Goal: Task Accomplishment & Management: Complete application form

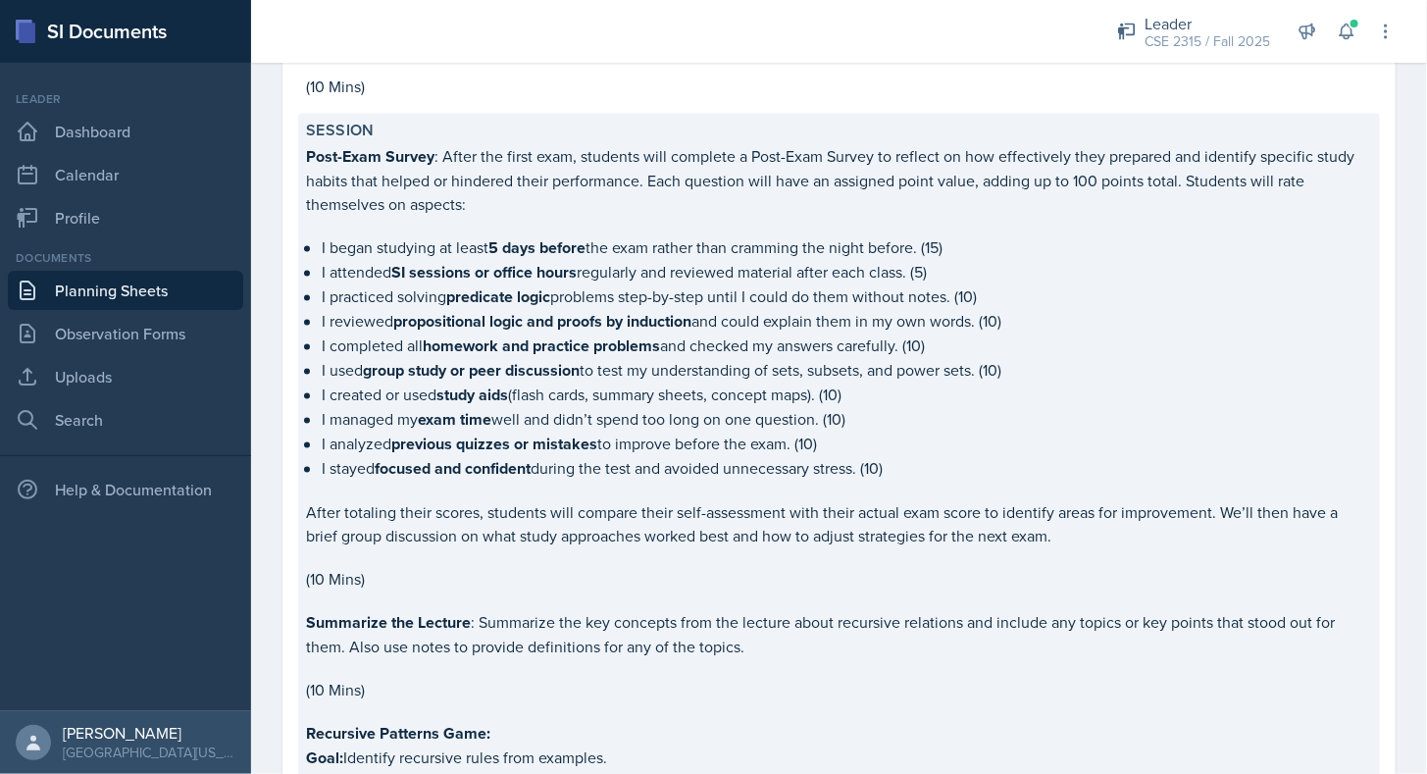
click at [453, 262] on strong "SI sessions or office hours" at bounding box center [483, 273] width 185 height 23
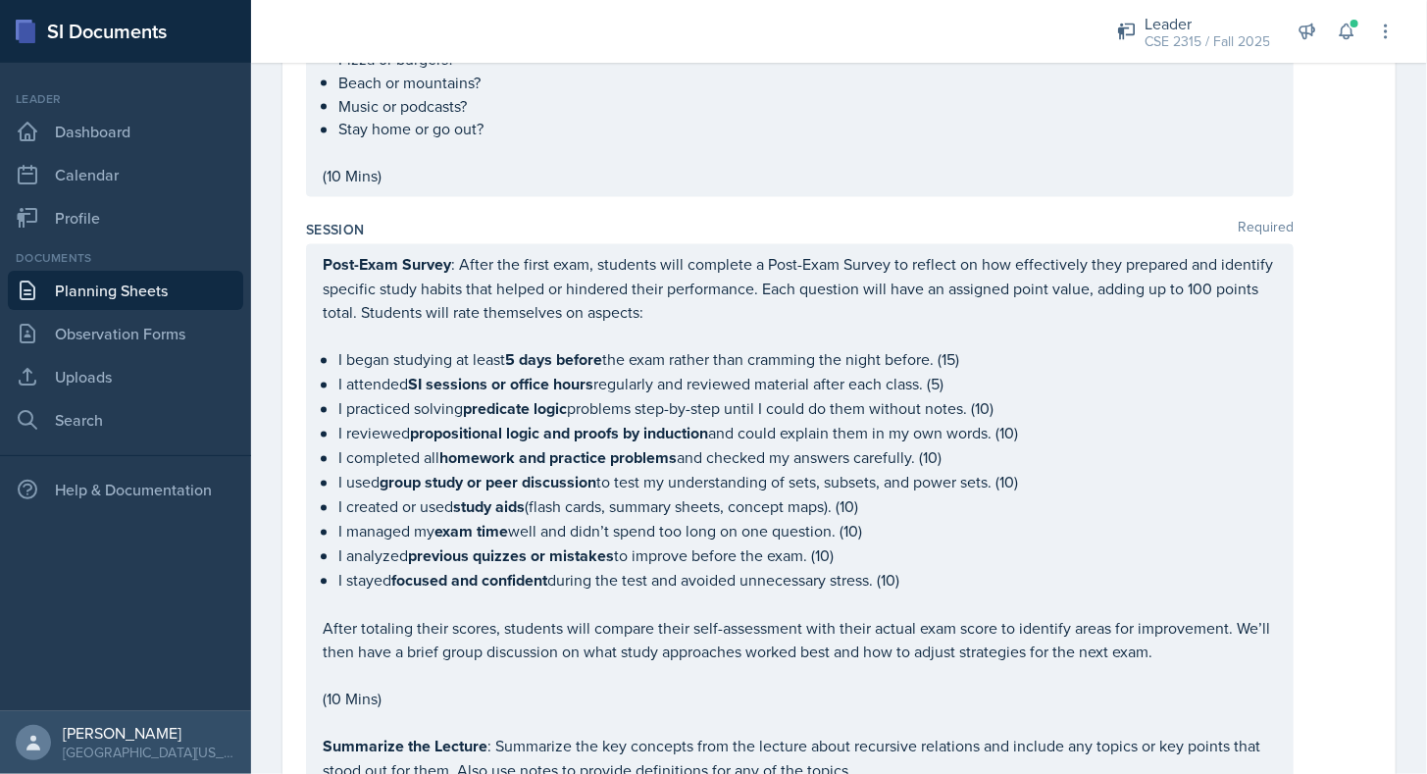
scroll to position [1606, 0]
drag, startPoint x: 321, startPoint y: 259, endPoint x: 473, endPoint y: 657, distance: 426.1
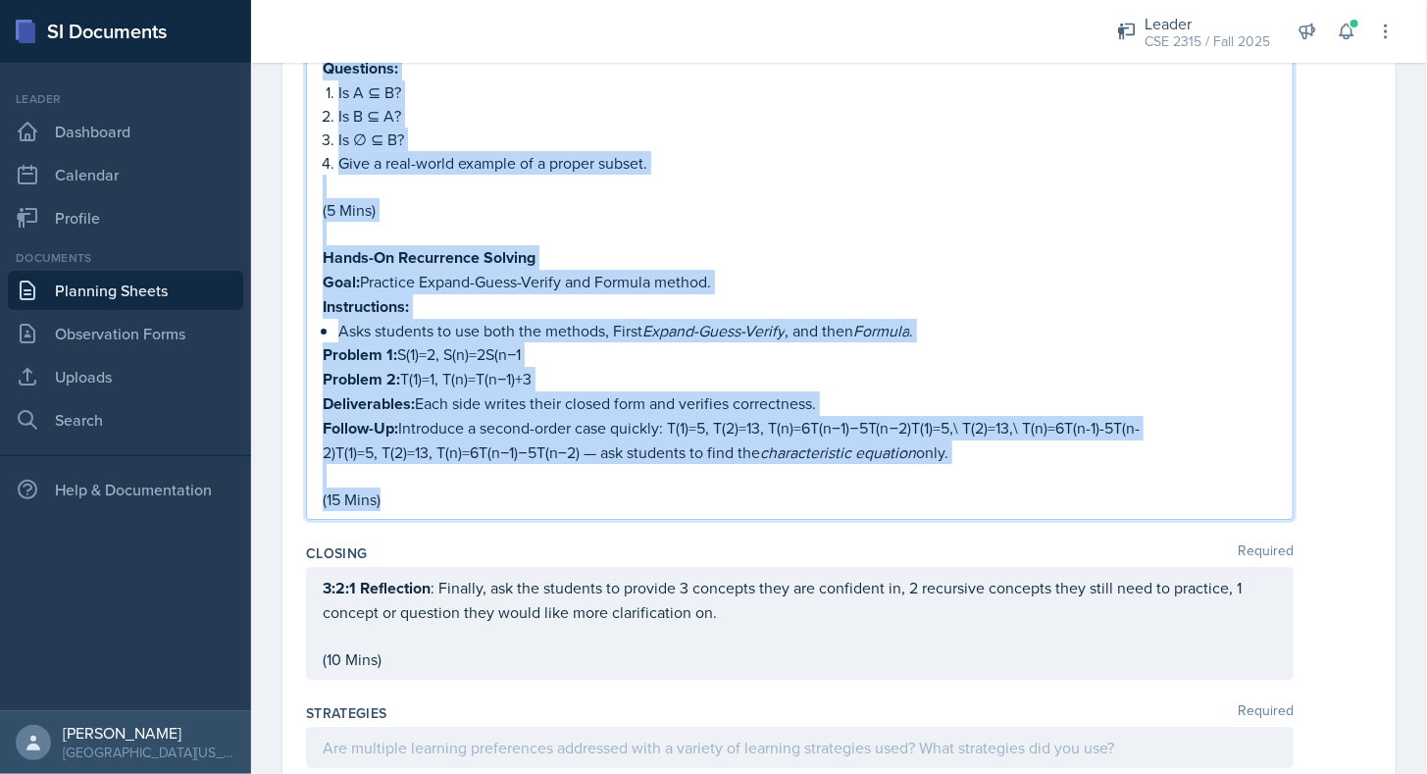
scroll to position [2965, 0]
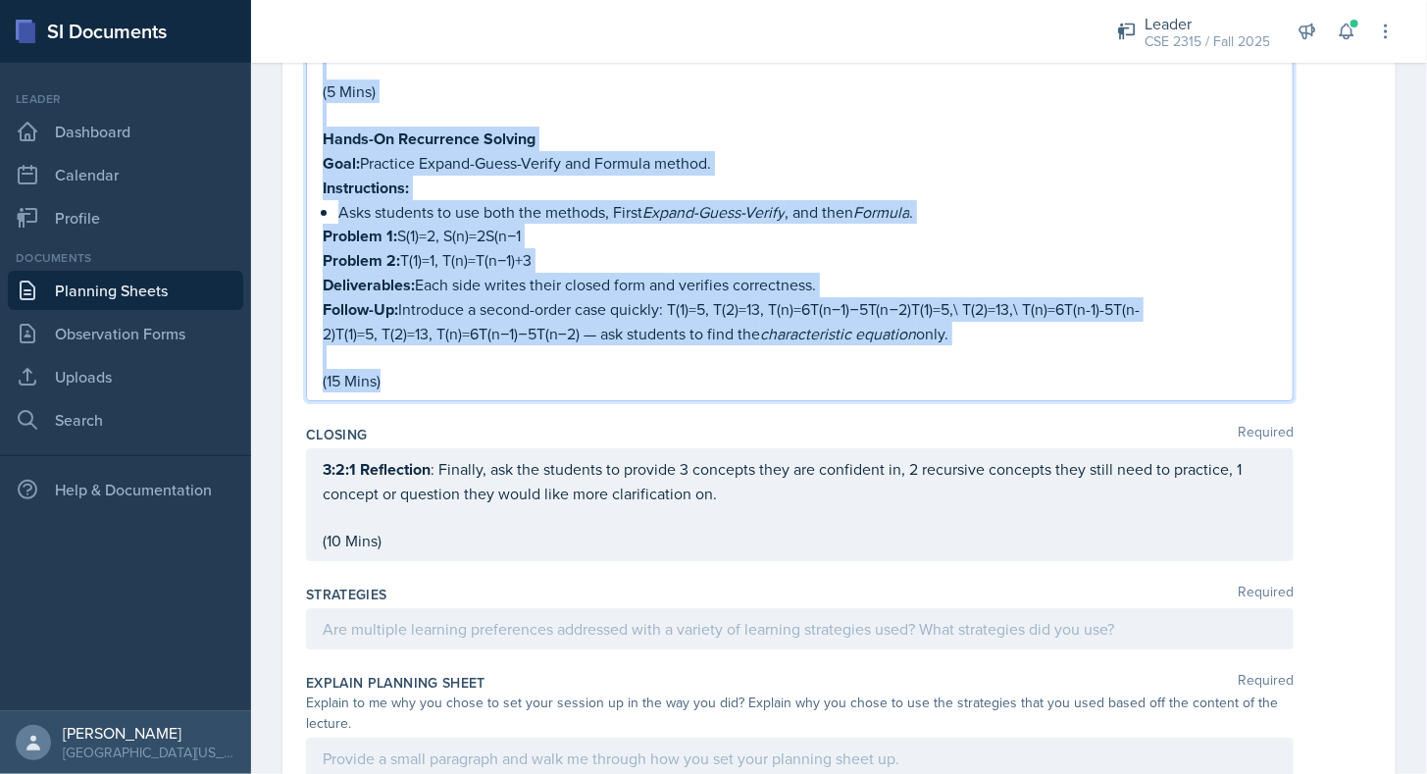
drag, startPoint x: 326, startPoint y: 271, endPoint x: 485, endPoint y: 360, distance: 183.0
copy div "Lore-Ipsu Dolors : Ametc adi elits doei, temporin utla etdolore m Aliq-Enim Adm…"
click at [485, 369] on p "(15 Mins)" at bounding box center [800, 381] width 954 height 24
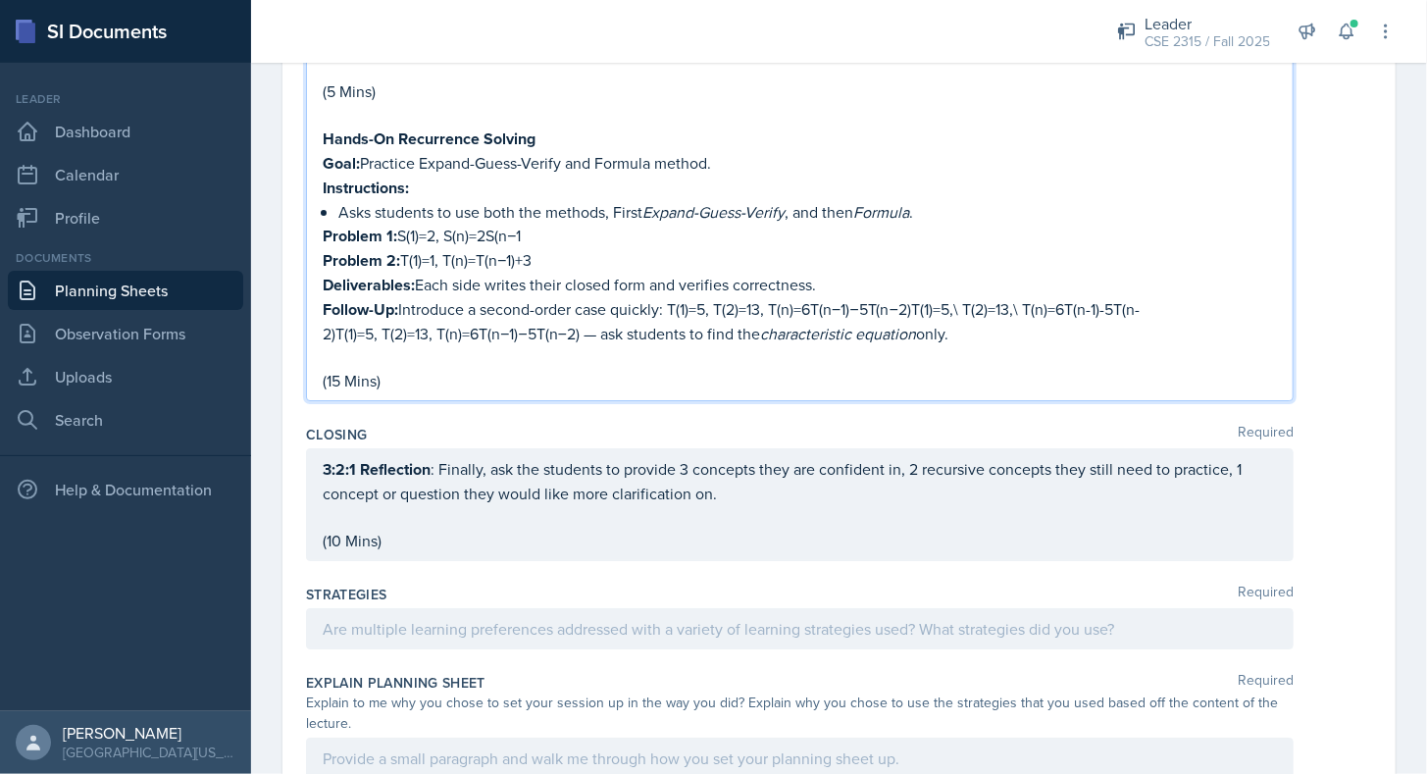
click at [448, 425] on div "Closing Required" at bounding box center [839, 435] width 1066 height 20
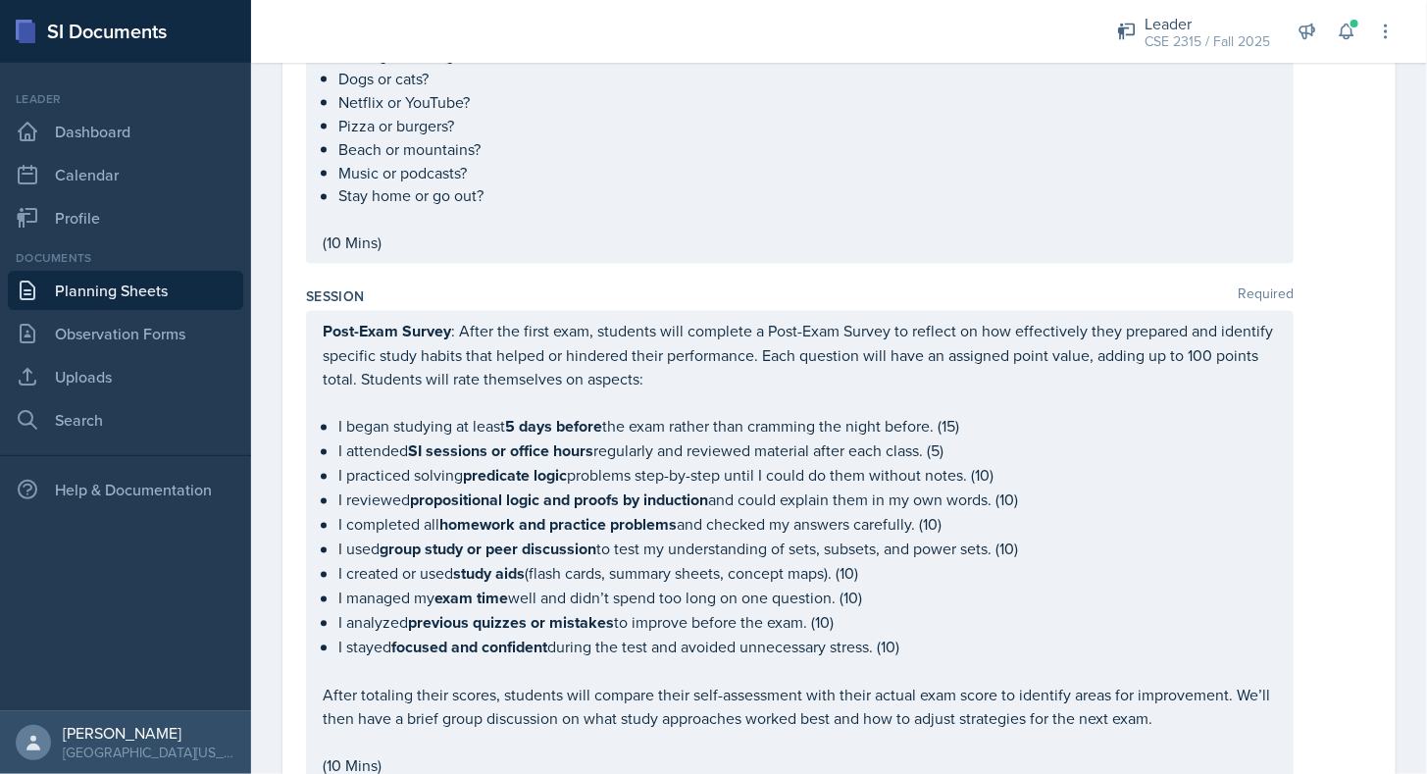
scroll to position [1524, 0]
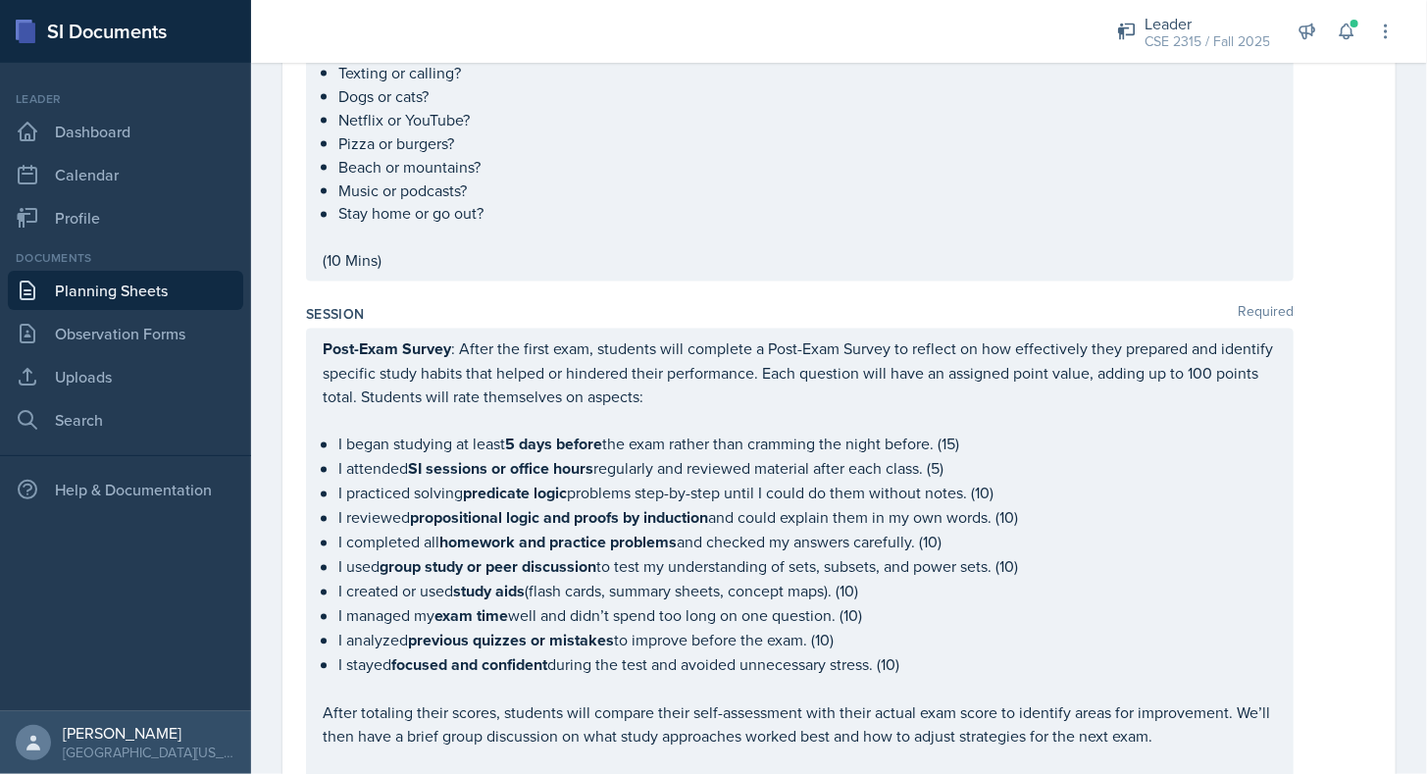
drag, startPoint x: 322, startPoint y: 343, endPoint x: 451, endPoint y: 616, distance: 301.7
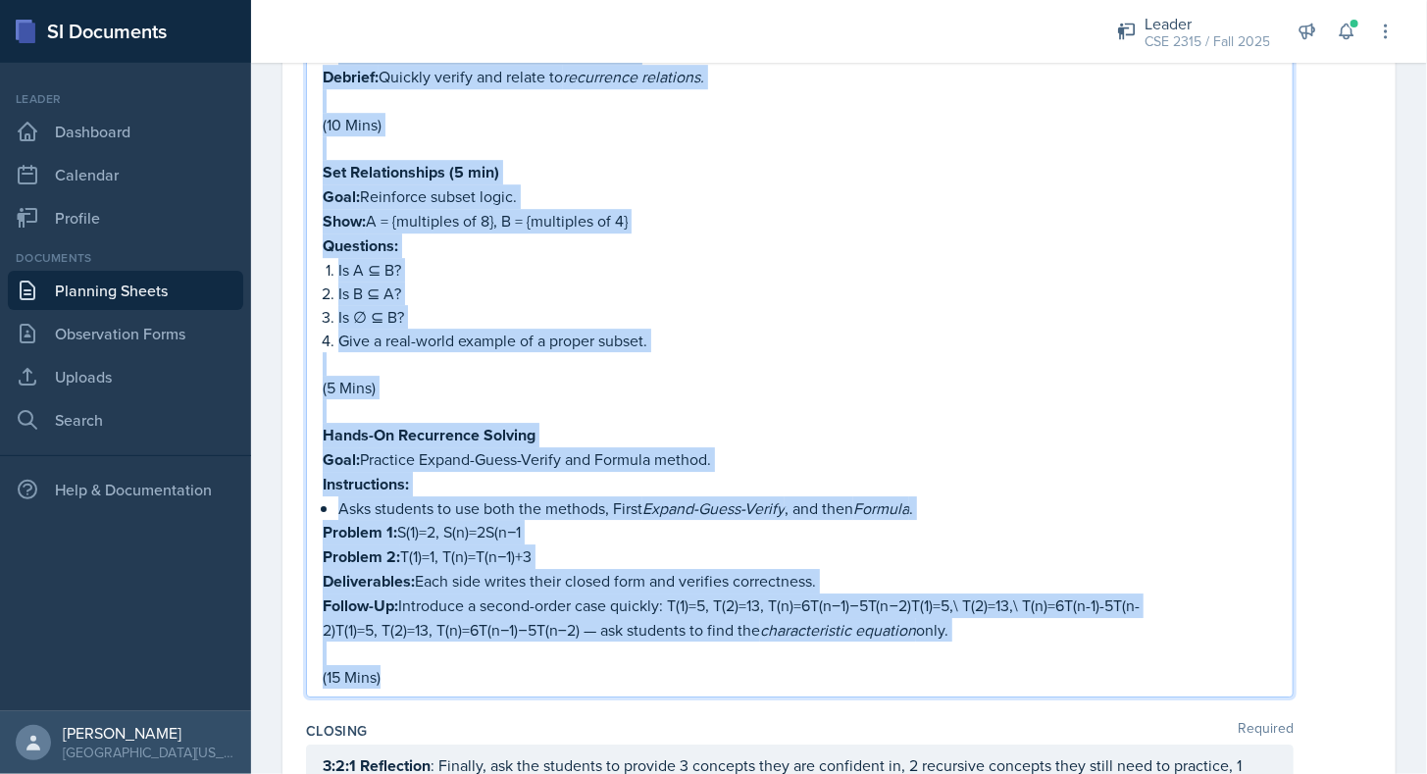
scroll to position [2675, 0]
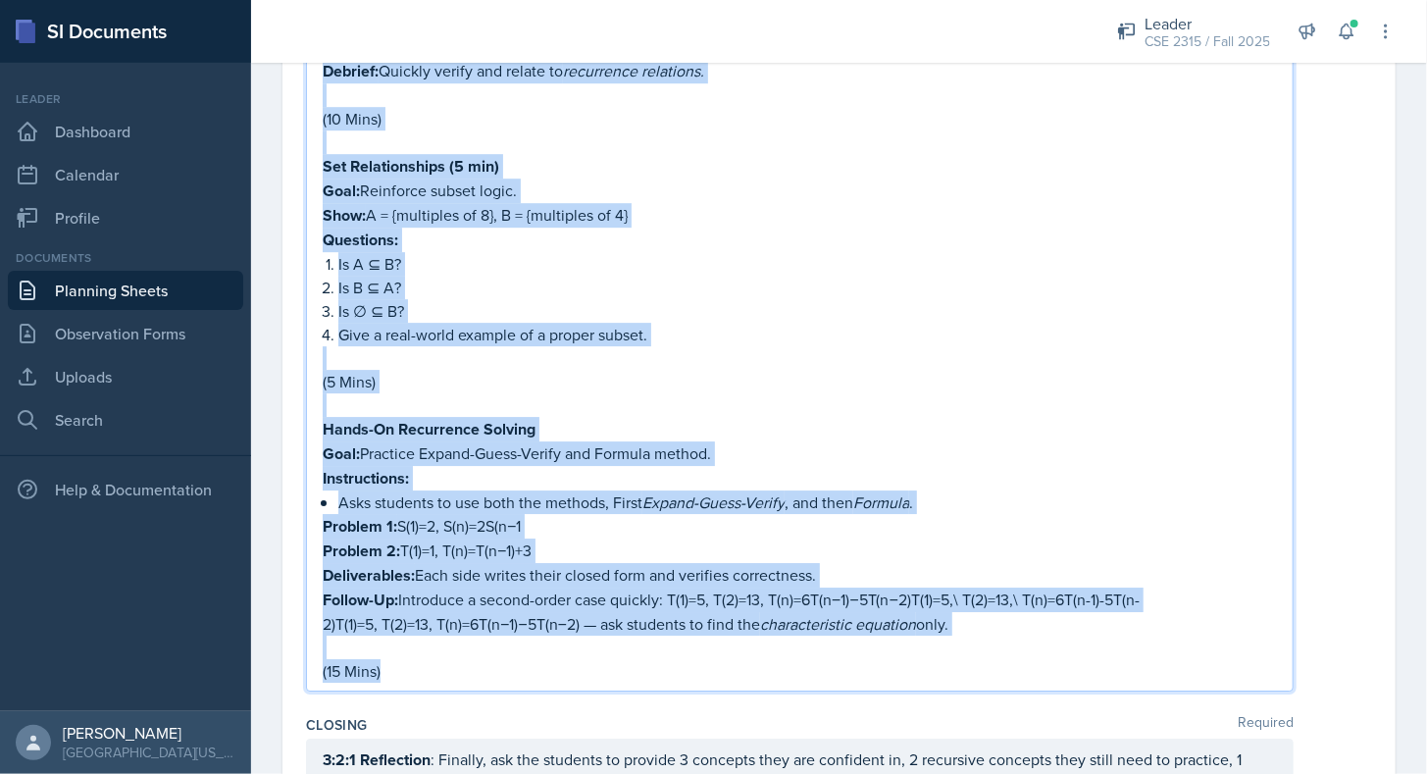
drag, startPoint x: 326, startPoint y: 349, endPoint x: 440, endPoint y: 642, distance: 314.8
copy div "Lore-Ipsu Dolors : Ametc adi elits doei, temporin utla etdolore m Aliq-Enim Adm…"
click at [440, 659] on p "(15 Mins)" at bounding box center [800, 671] width 954 height 24
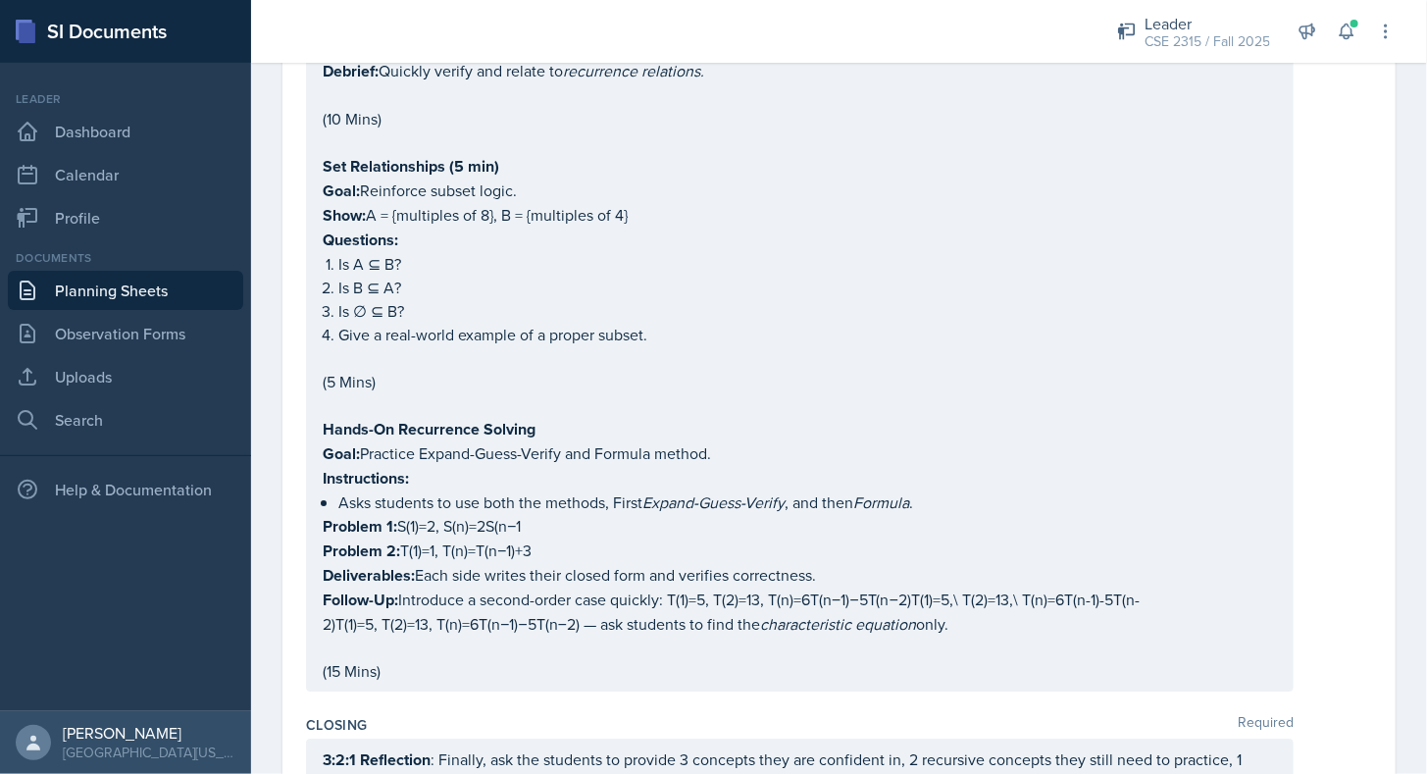
click at [440, 715] on div "Closing Required" at bounding box center [839, 725] width 1066 height 20
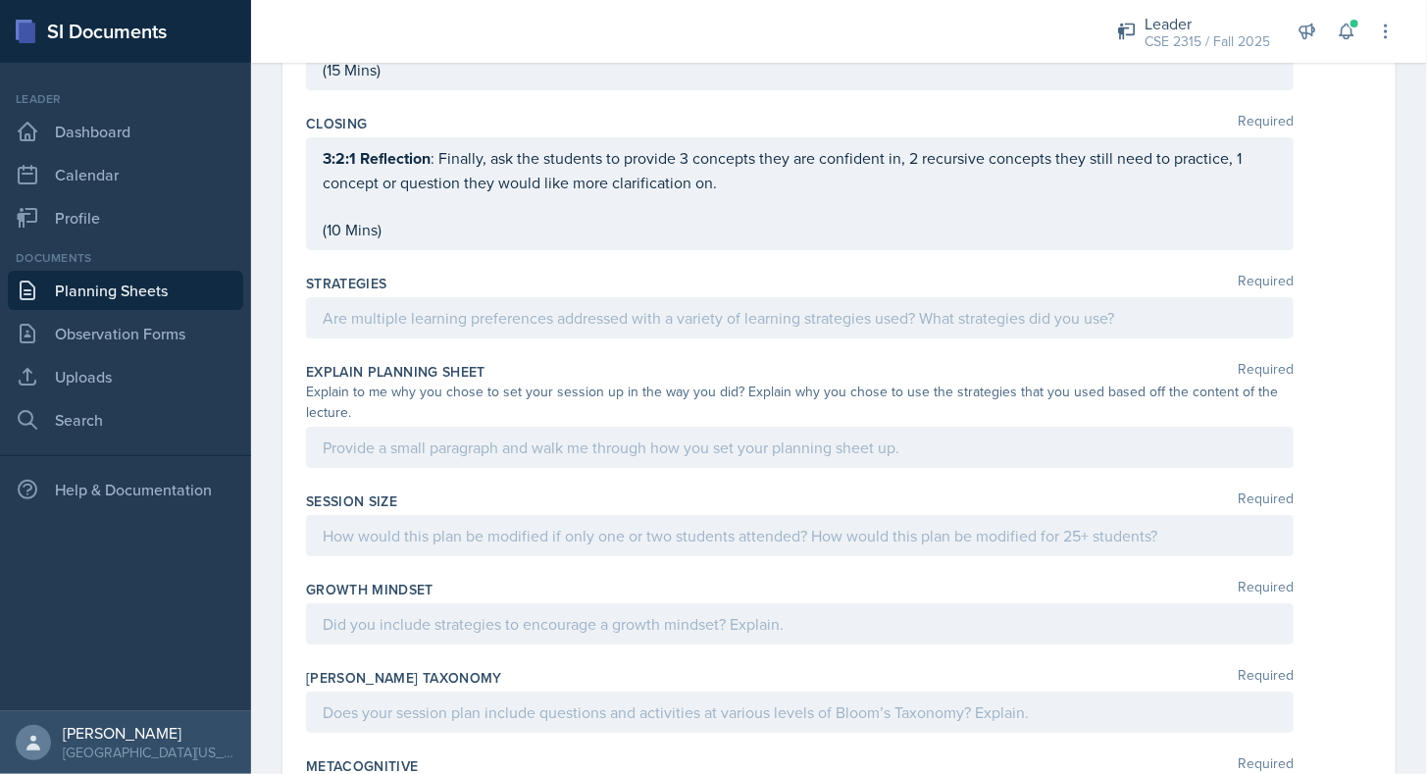
scroll to position [3275, 0]
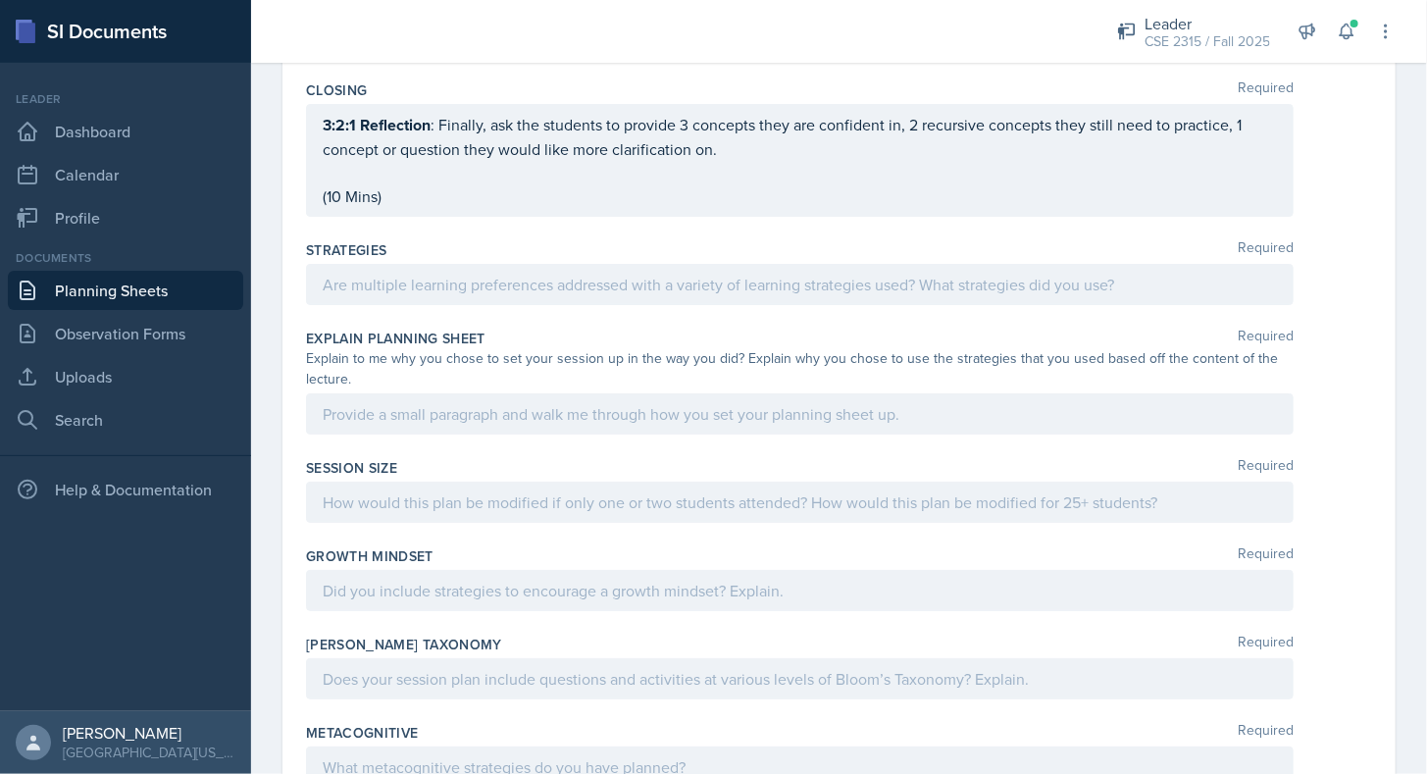
click at [425, 292] on p at bounding box center [800, 285] width 954 height 24
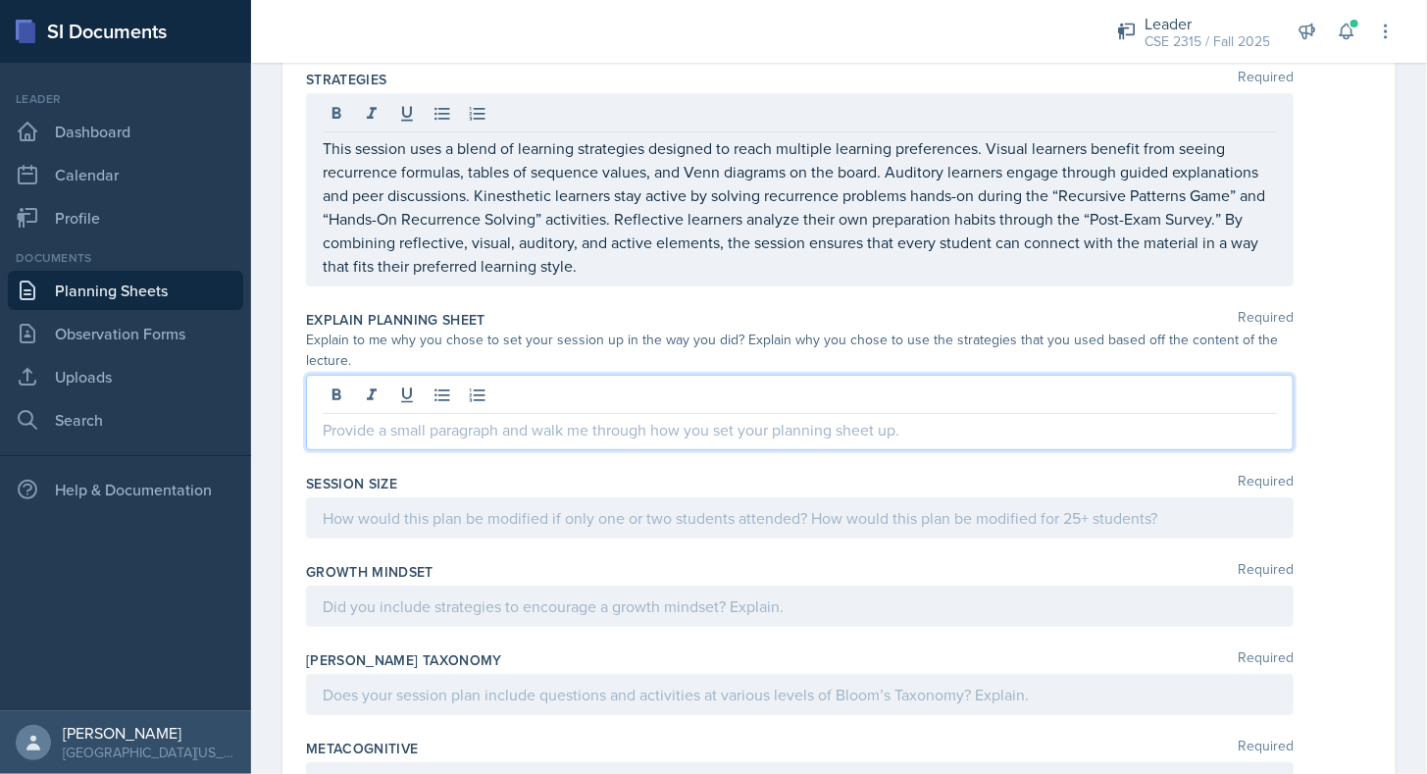
click at [394, 418] on p at bounding box center [800, 430] width 954 height 24
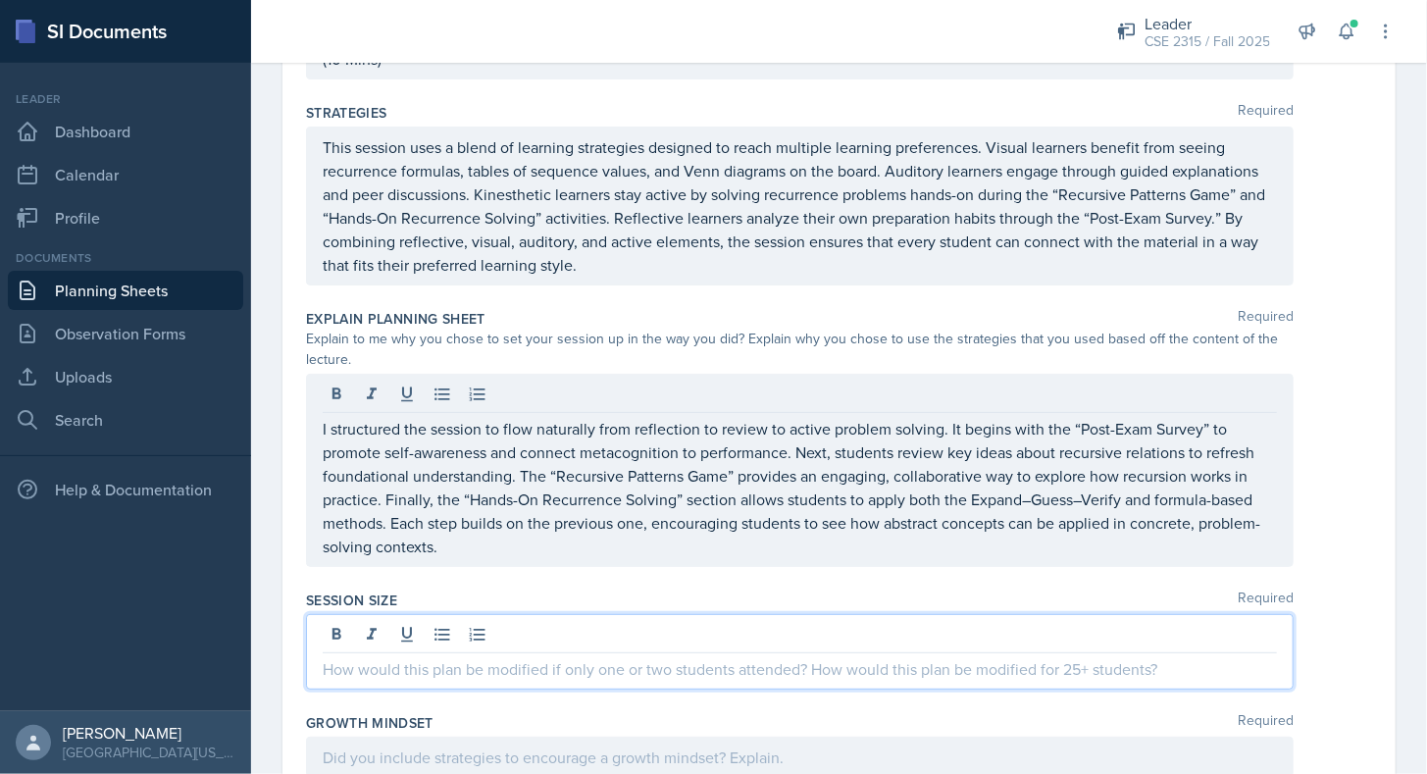
click at [459, 614] on div at bounding box center [799, 651] width 987 height 75
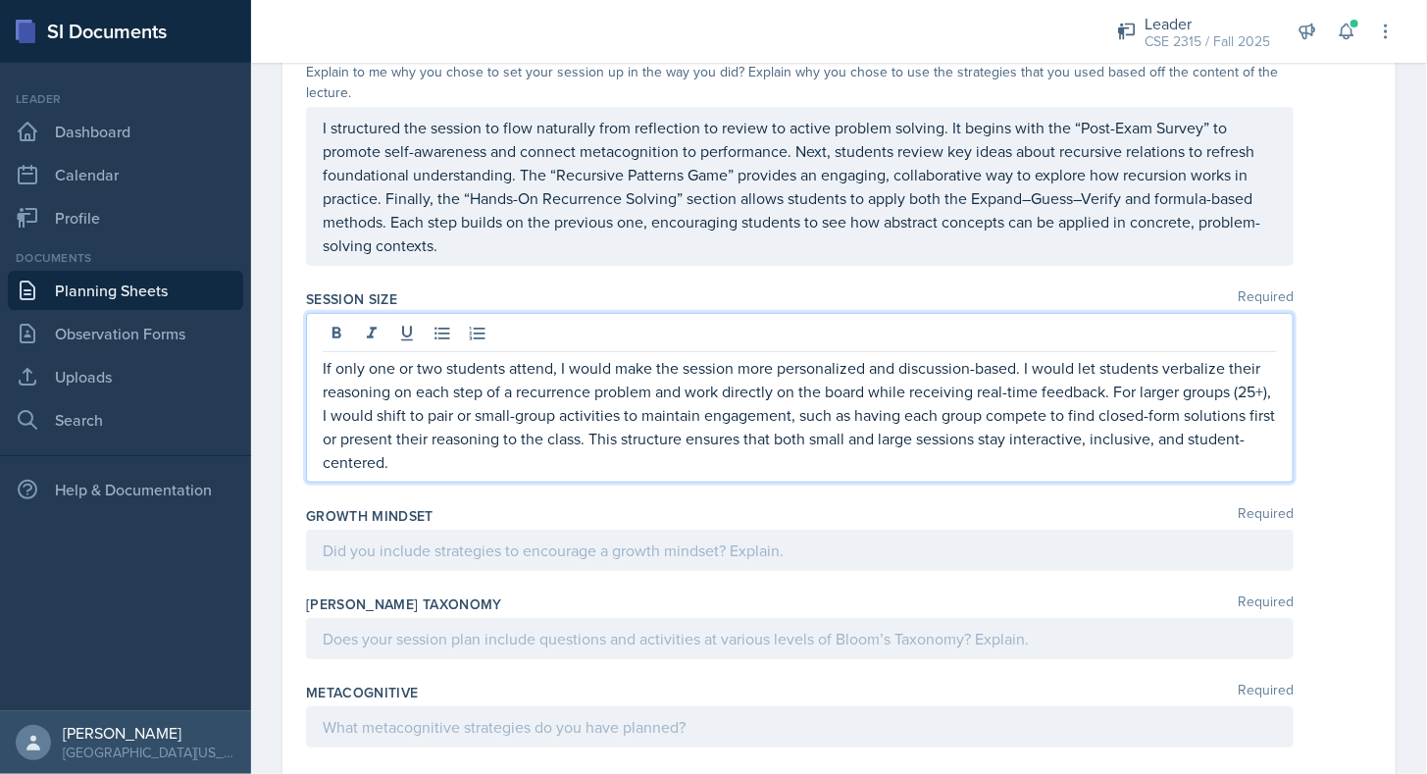
click at [404, 538] on p at bounding box center [800, 550] width 954 height 24
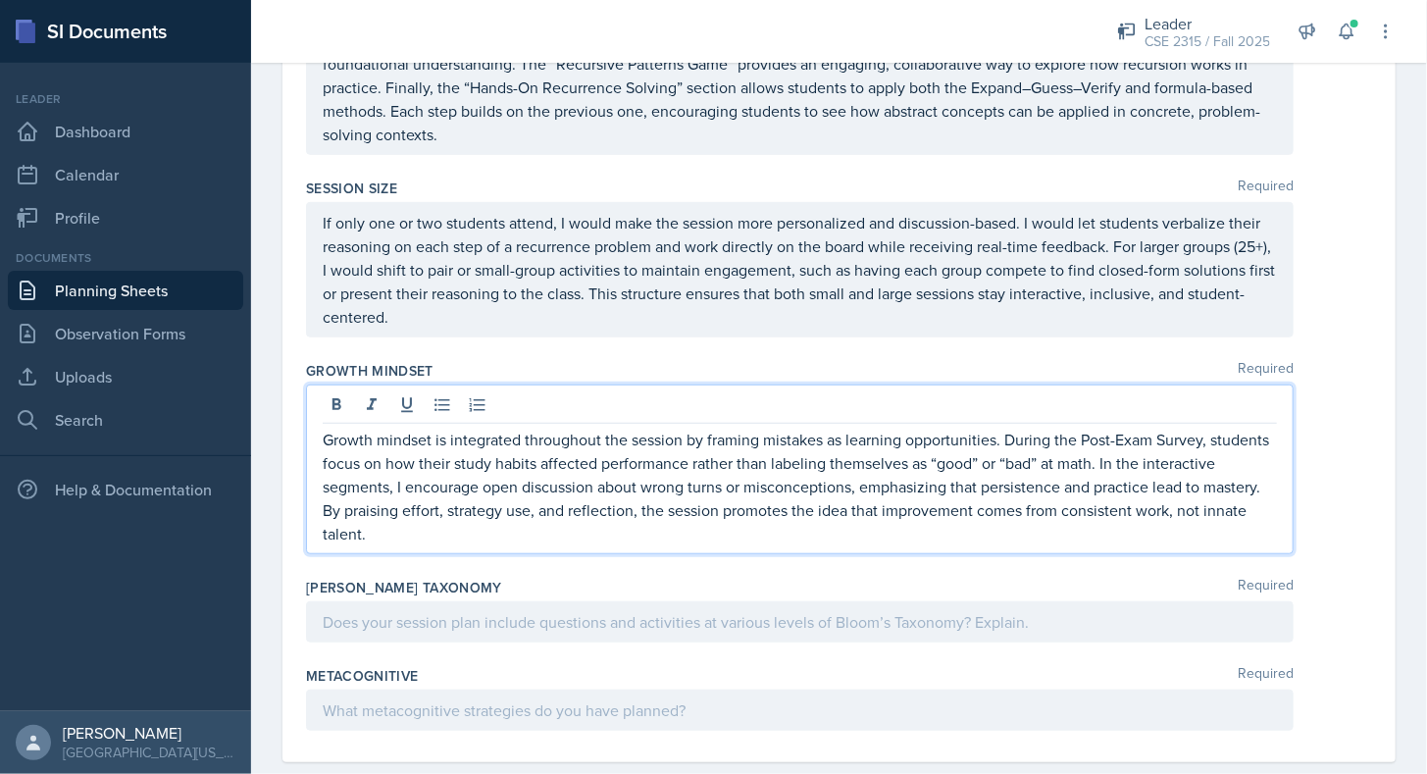
click at [447, 610] on p at bounding box center [800, 622] width 954 height 24
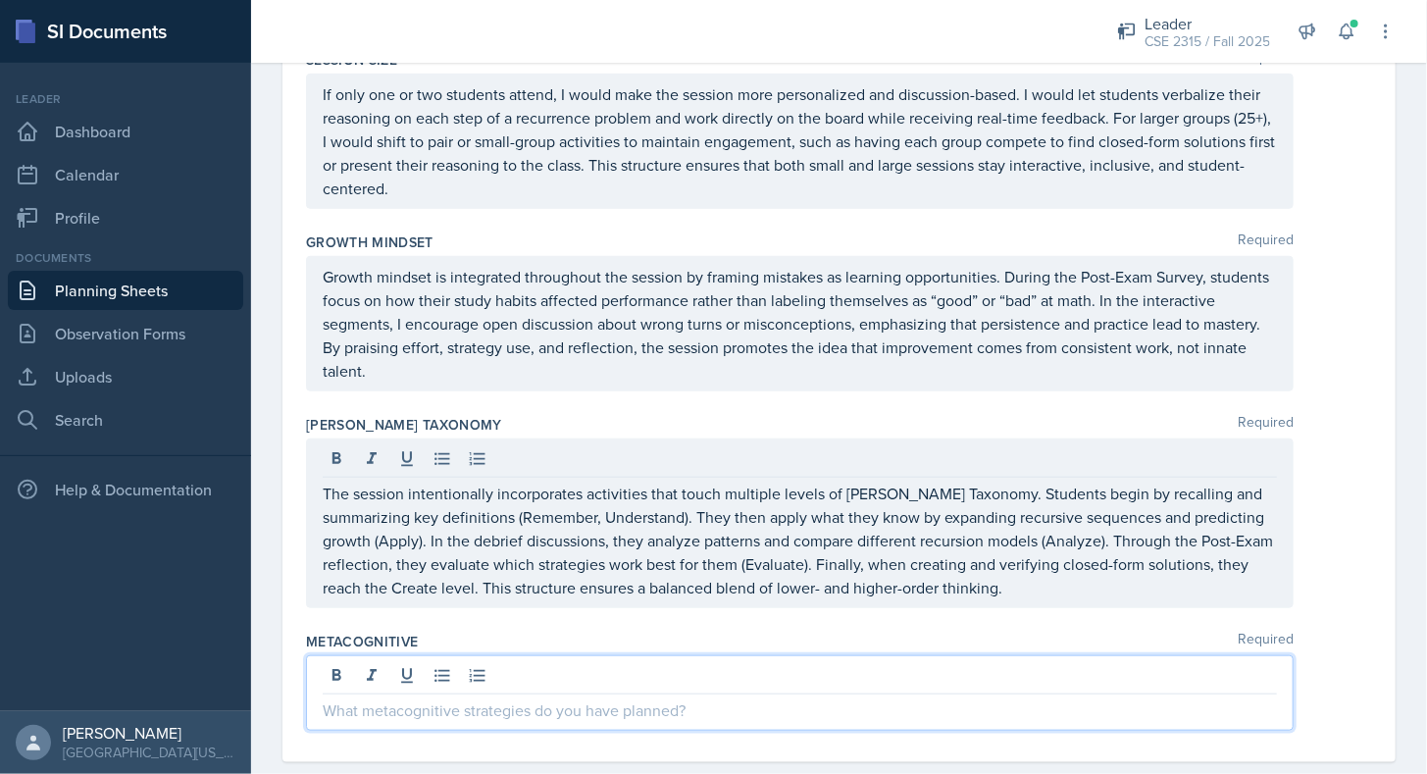
click at [381, 698] on p at bounding box center [800, 710] width 954 height 24
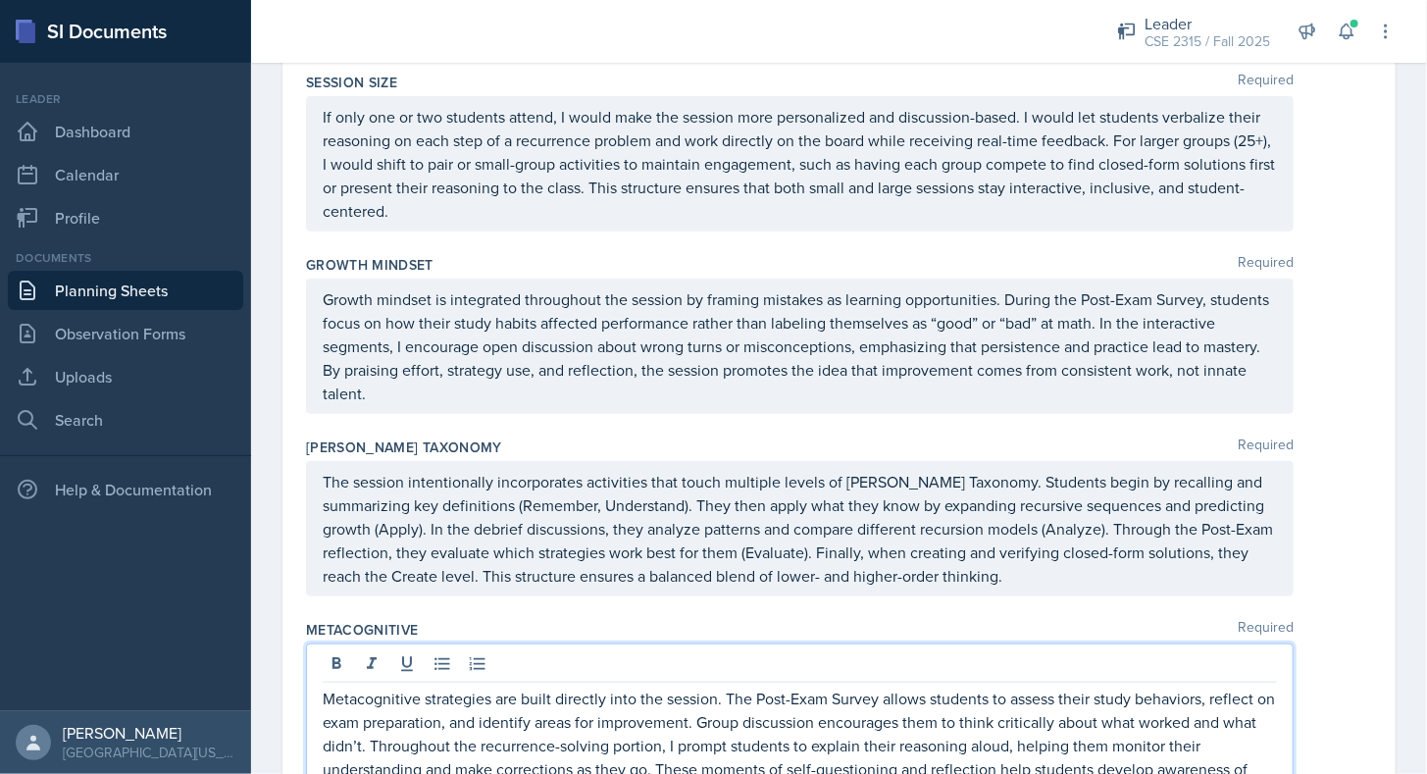
scroll to position [3978, 0]
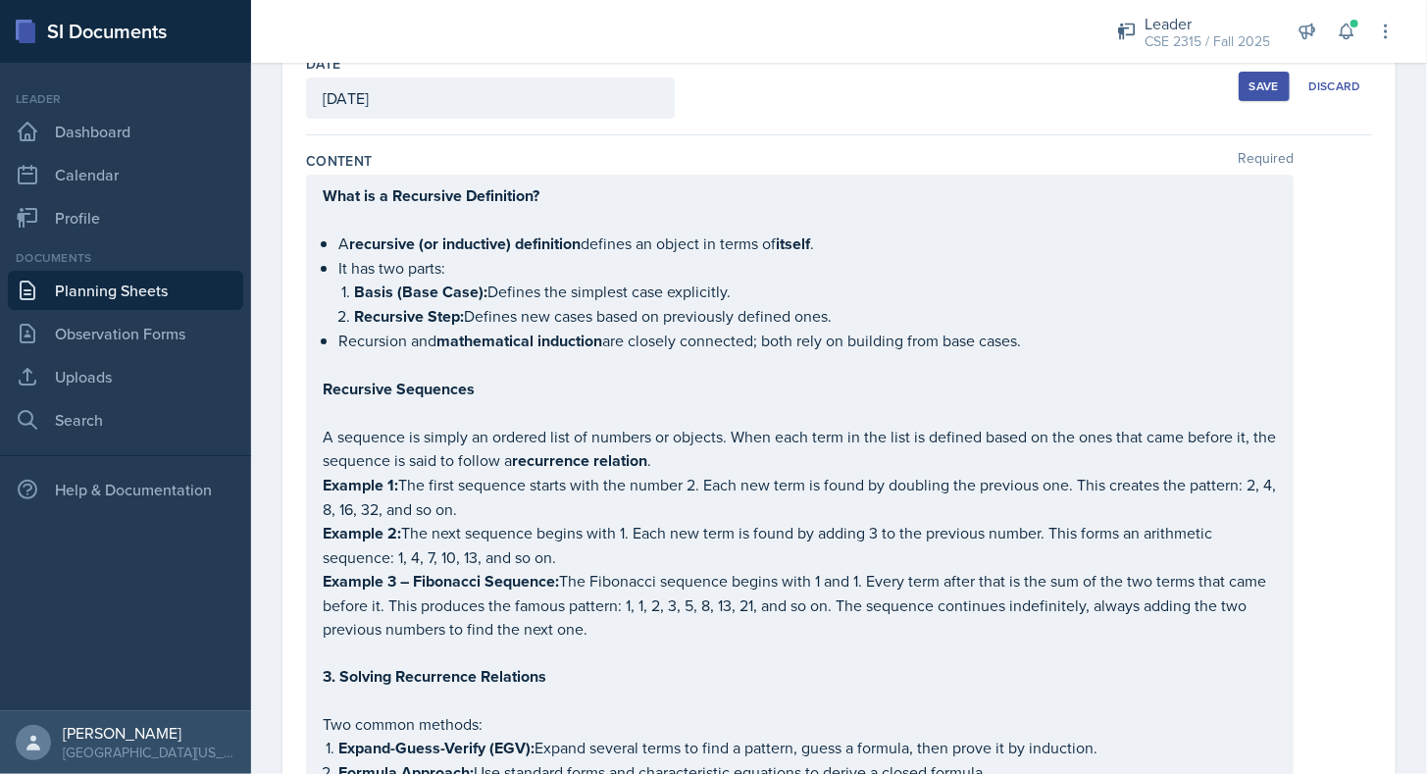
scroll to position [0, 0]
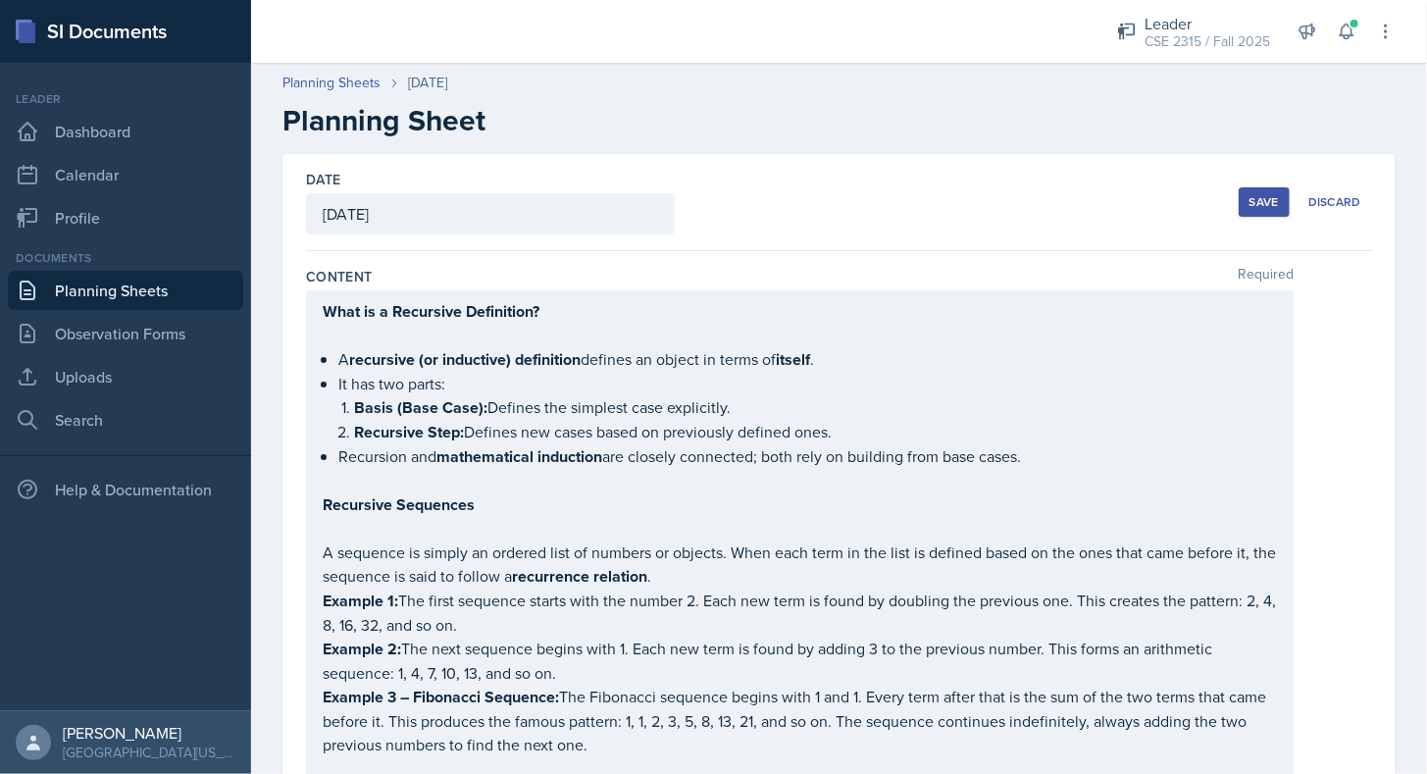
click at [1238, 204] on button "Save" at bounding box center [1263, 201] width 51 height 29
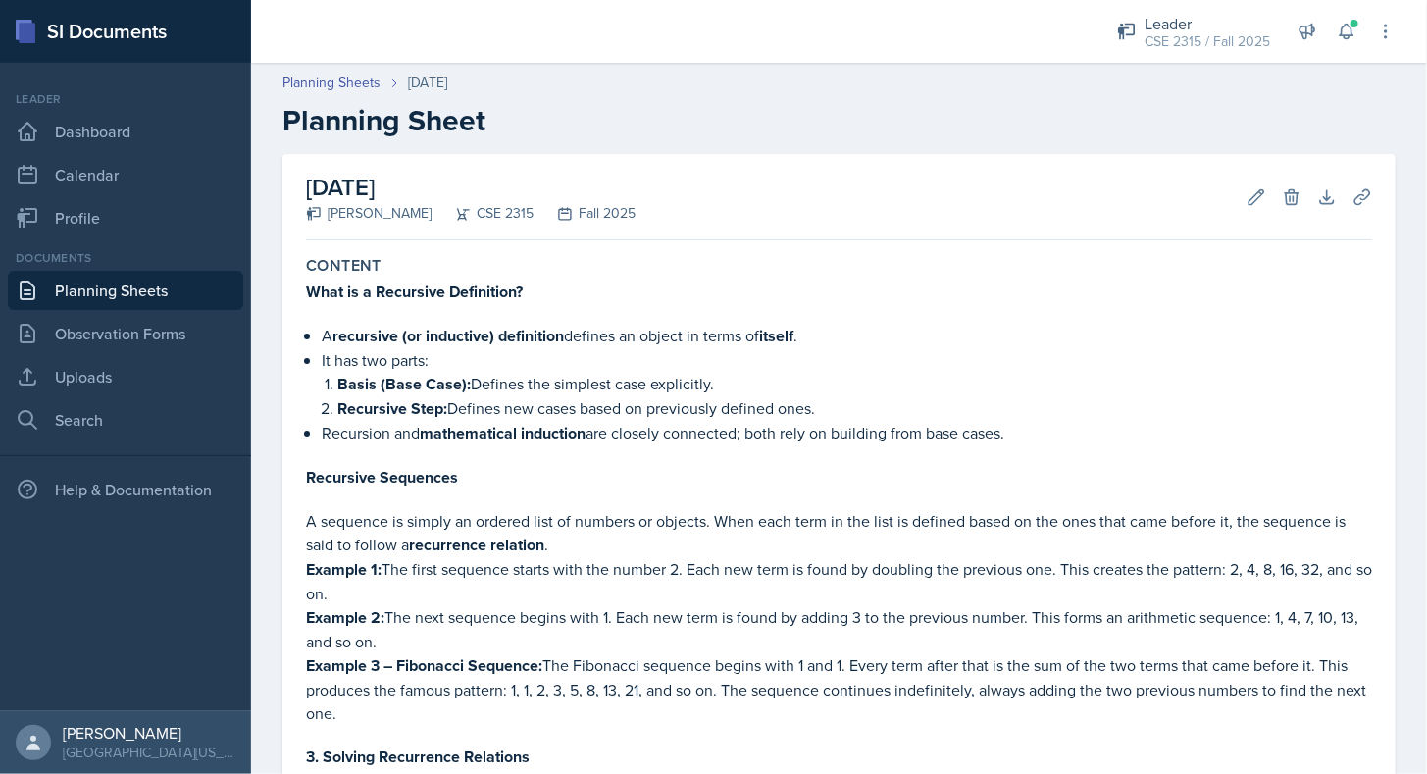
click at [1115, 172] on div "[DATE] [PERSON_NAME] CSE 2315 Fall 2025 Edit Delete Download Uploads Autosaving" at bounding box center [839, 197] width 1066 height 86
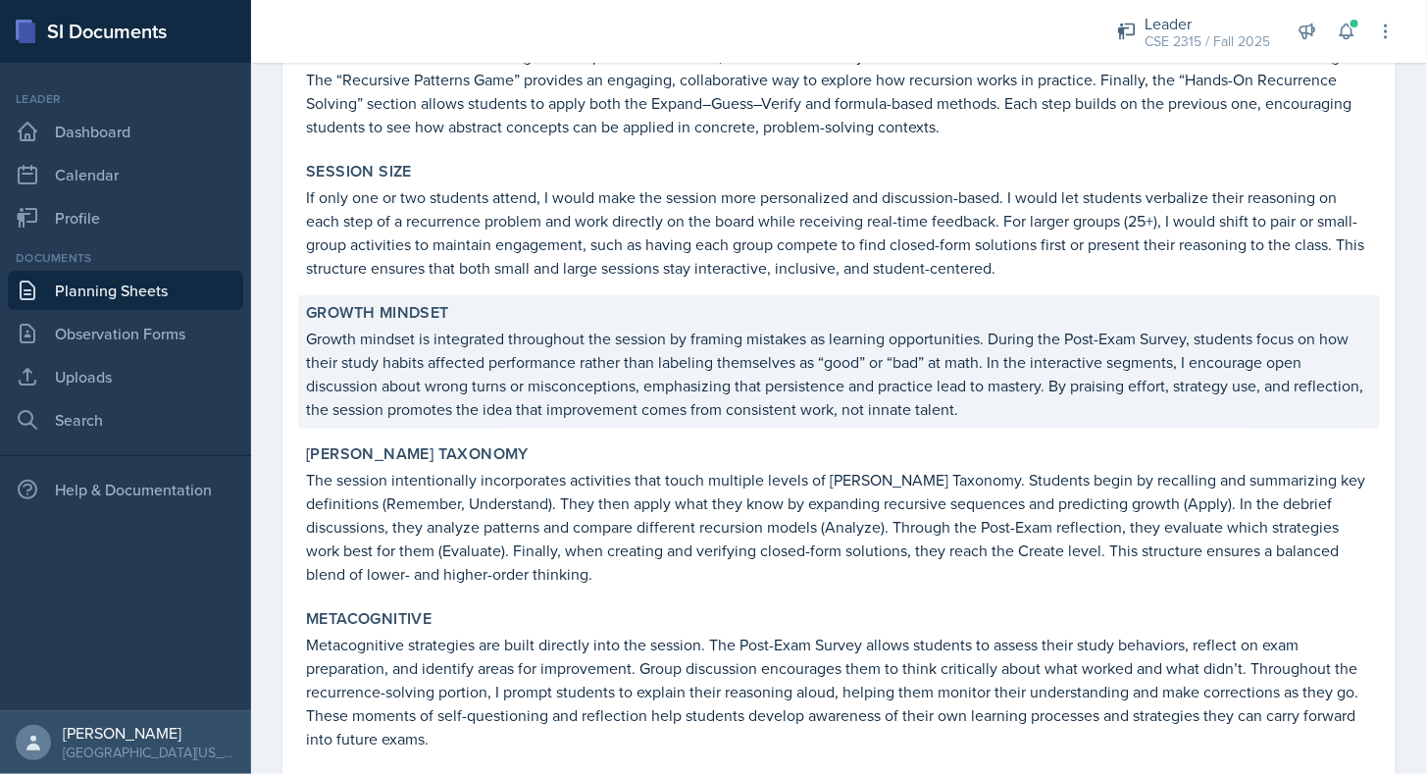
scroll to position [3589, 0]
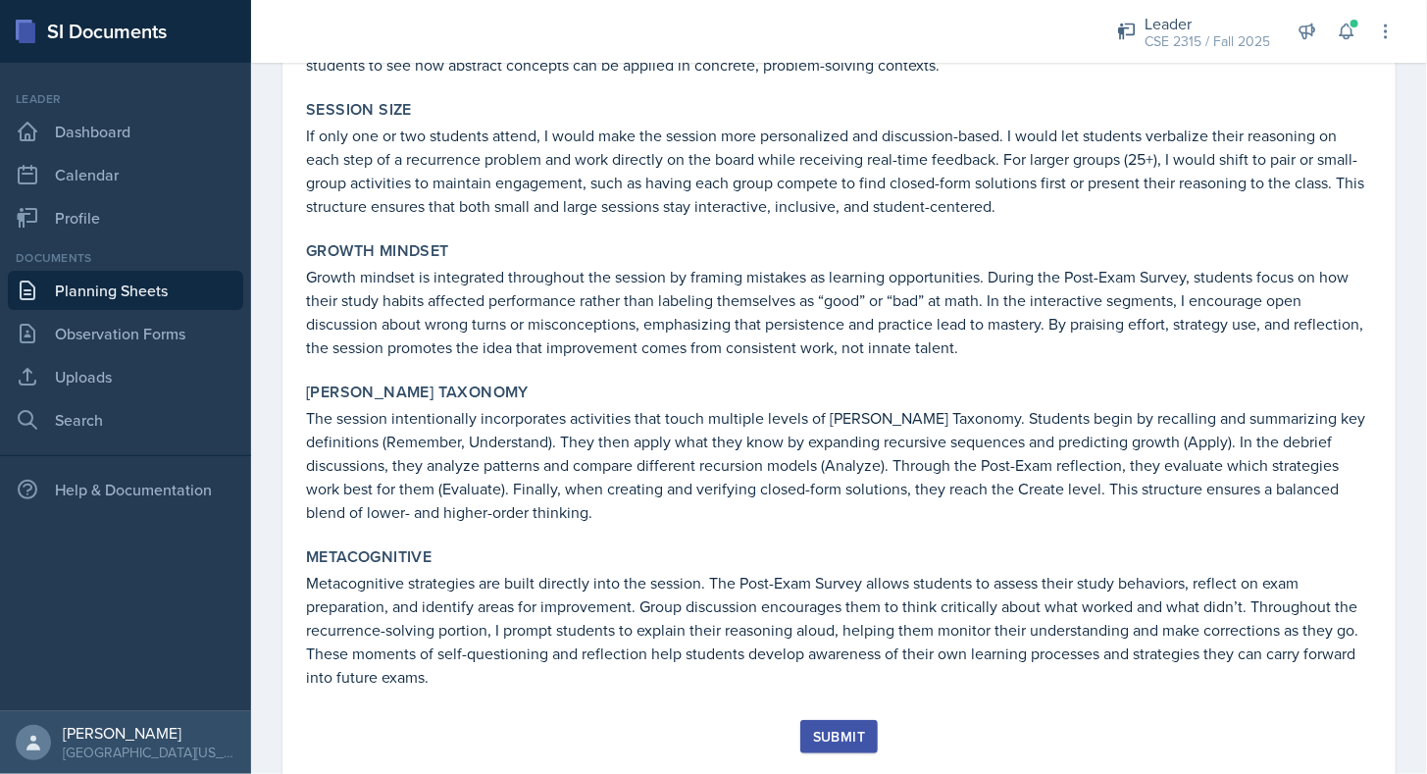
click at [831, 728] on div "Submit" at bounding box center [839, 736] width 52 height 16
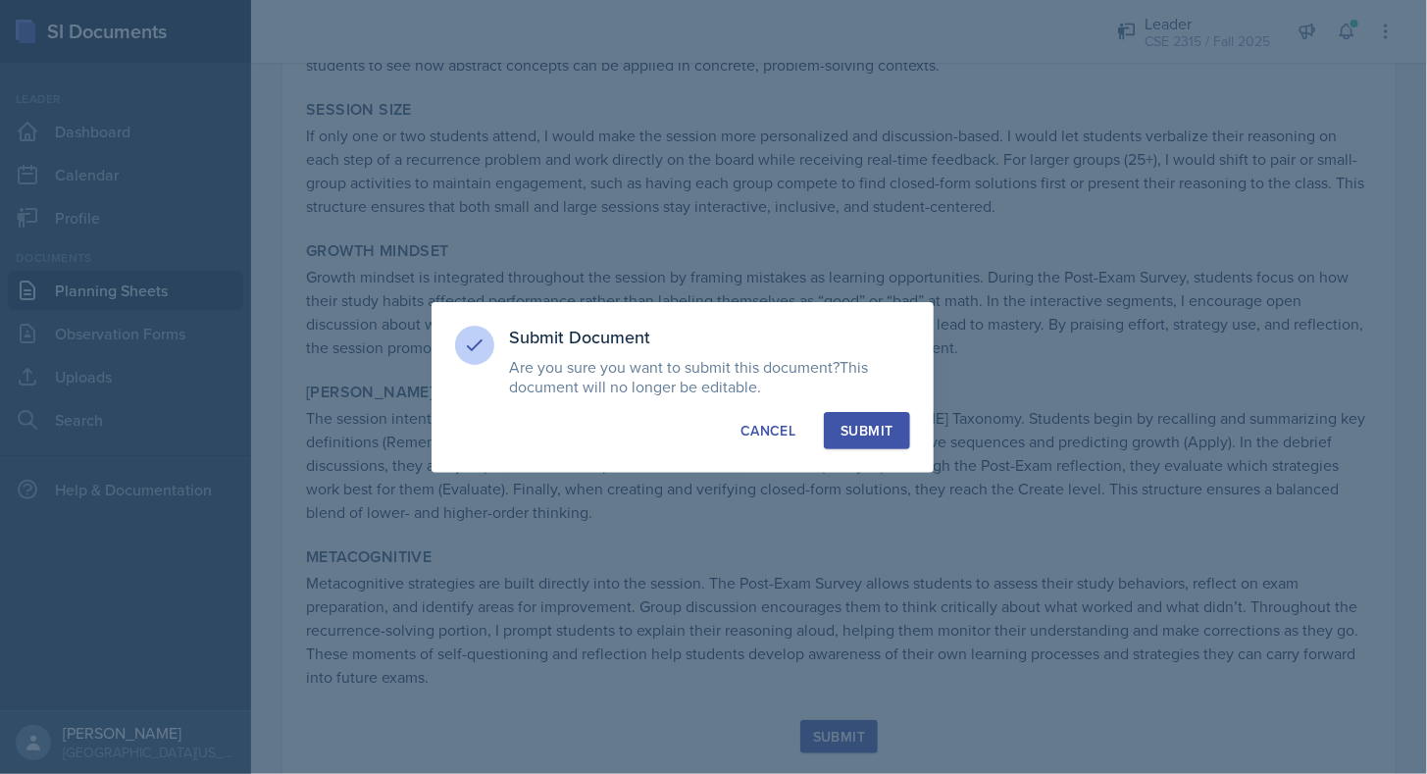
click at [867, 434] on div "Submit" at bounding box center [866, 431] width 52 height 20
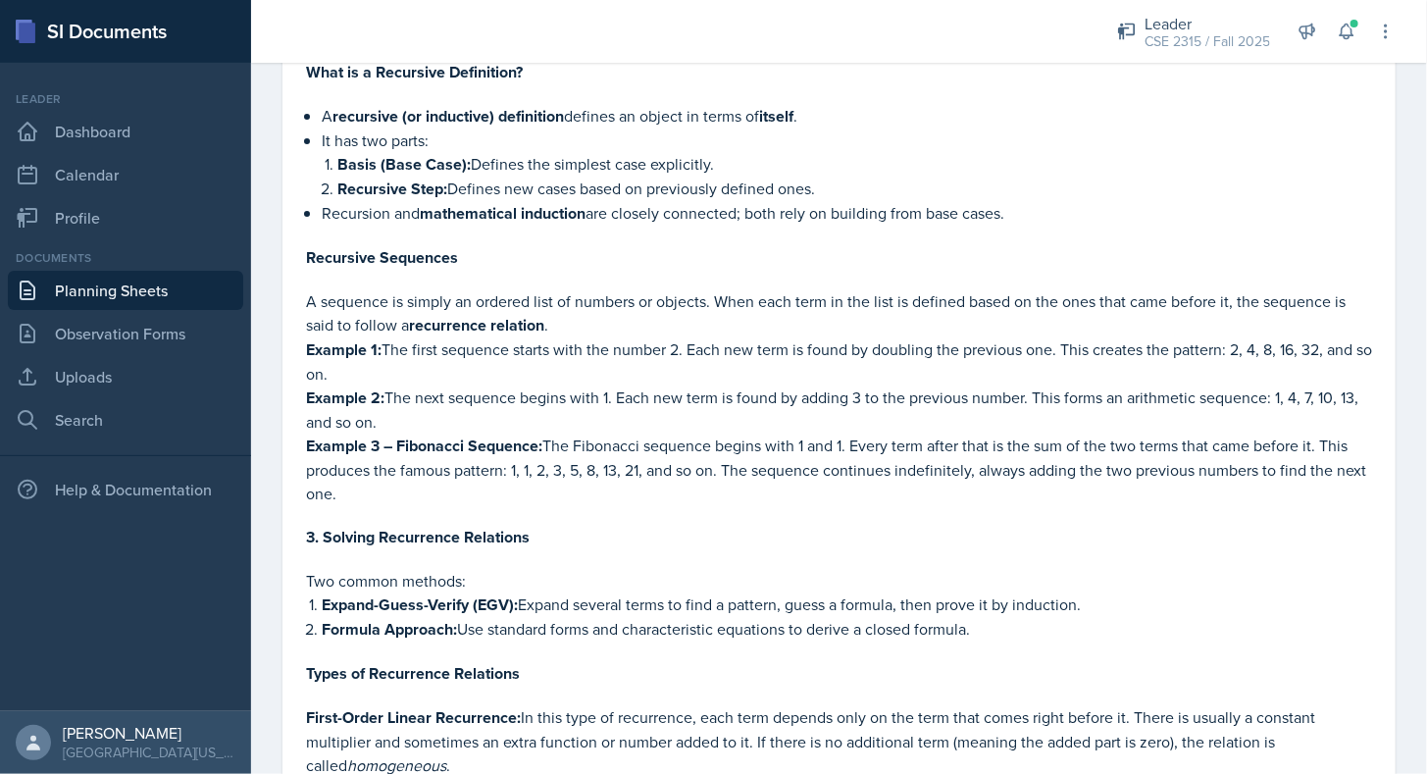
scroll to position [0, 0]
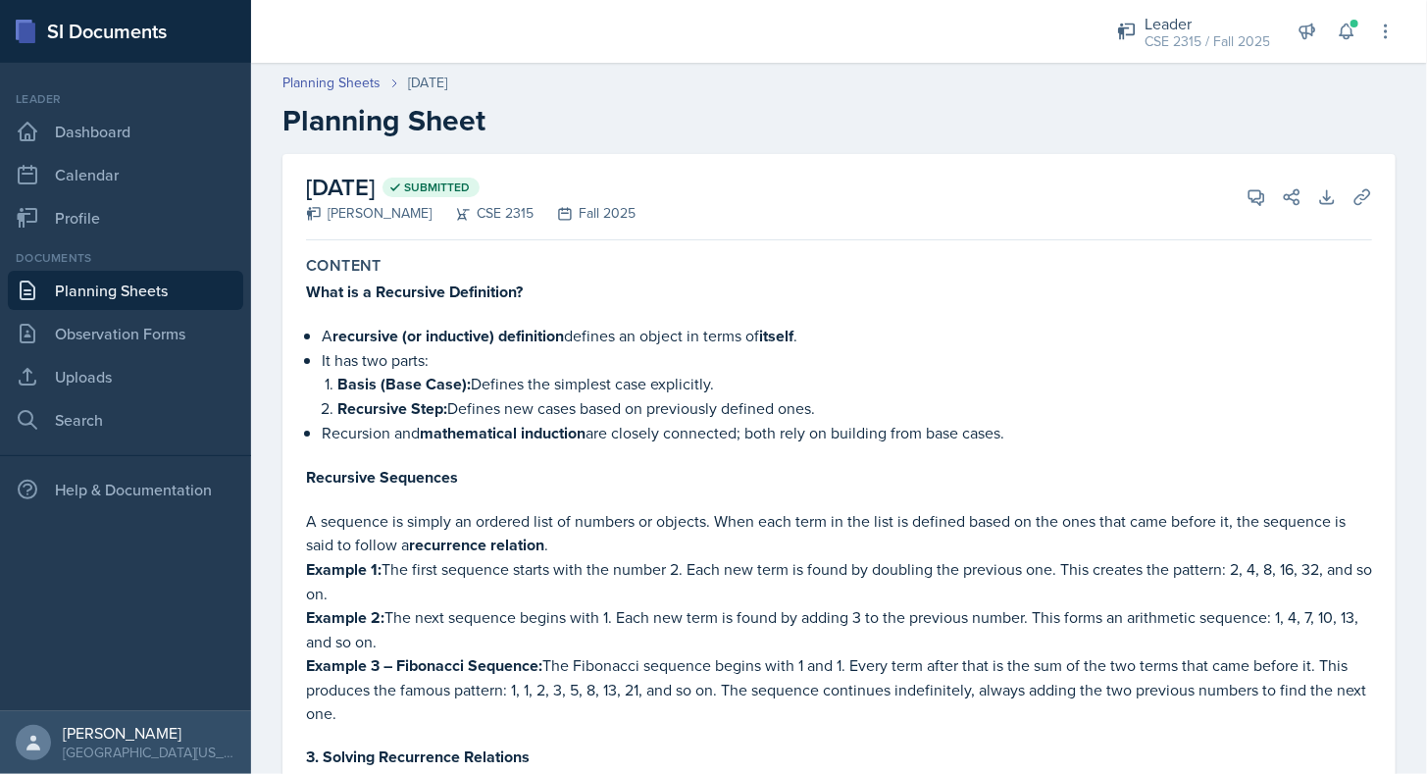
click at [158, 280] on link "Planning Sheets" at bounding box center [125, 290] width 235 height 39
